Goal: Find specific page/section: Find specific page/section

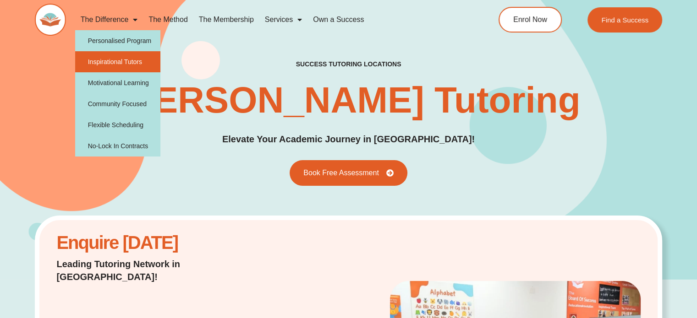
click at [123, 56] on link "Inspirational Tutors" at bounding box center [118, 61] width 86 height 21
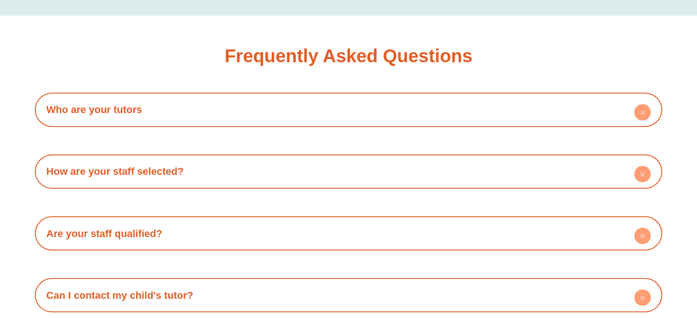
scroll to position [1558, 0]
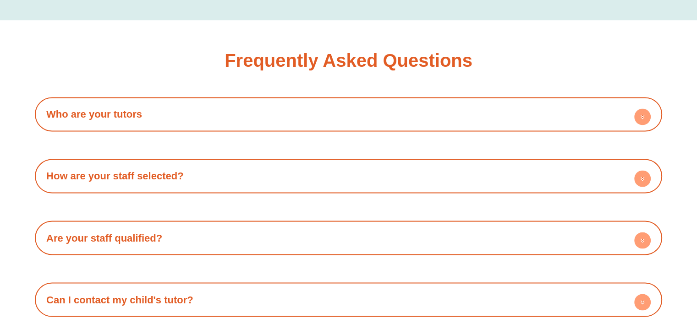
click at [641, 116] on circle at bounding box center [642, 117] width 16 height 16
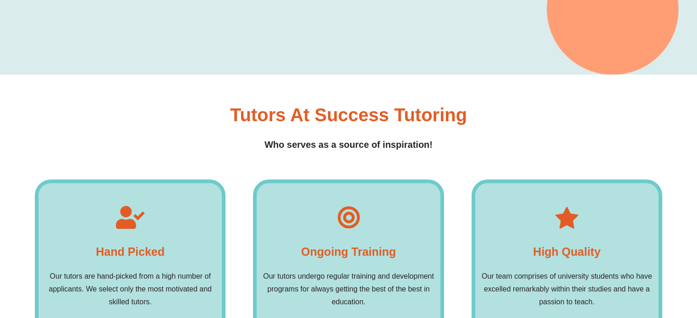
scroll to position [0, 0]
